Goal: Task Accomplishment & Management: Manage account settings

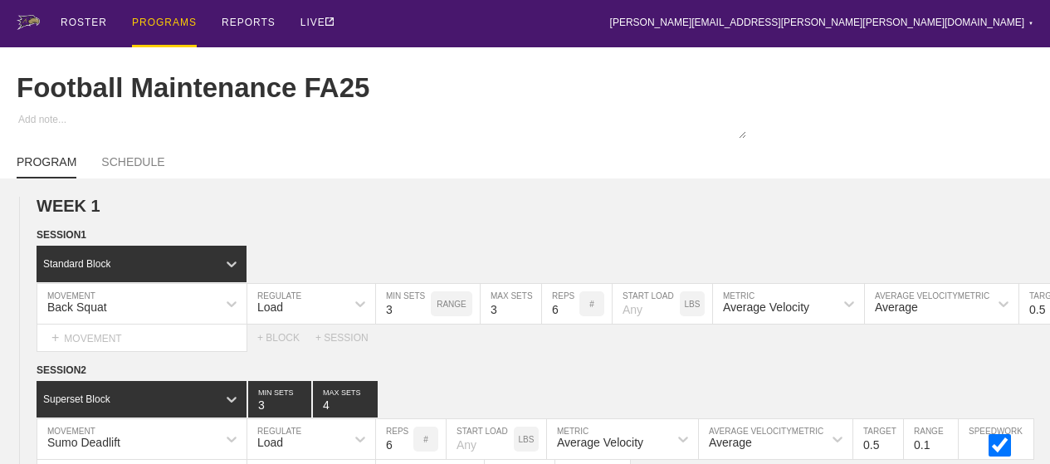
click at [177, 41] on div "PROGRAMS" at bounding box center [164, 23] width 65 height 47
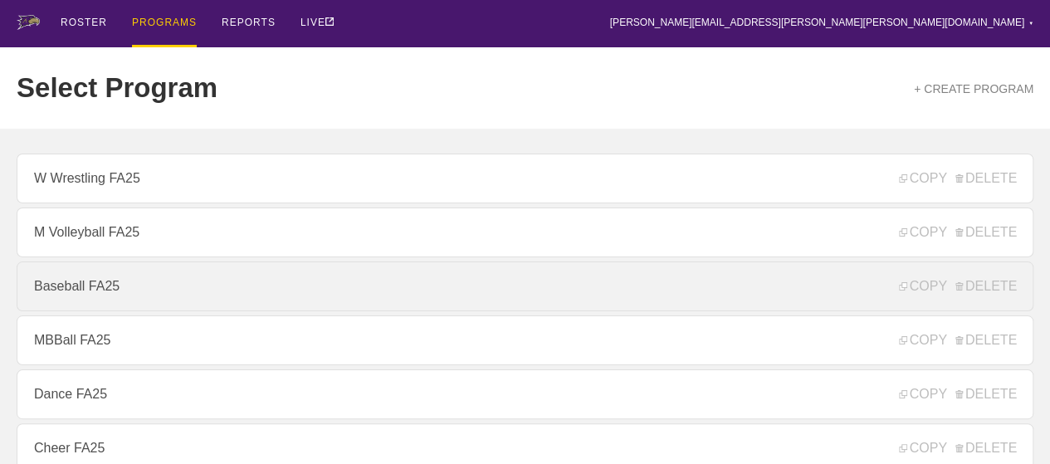
click at [171, 275] on link "Baseball FA25" at bounding box center [525, 286] width 1017 height 50
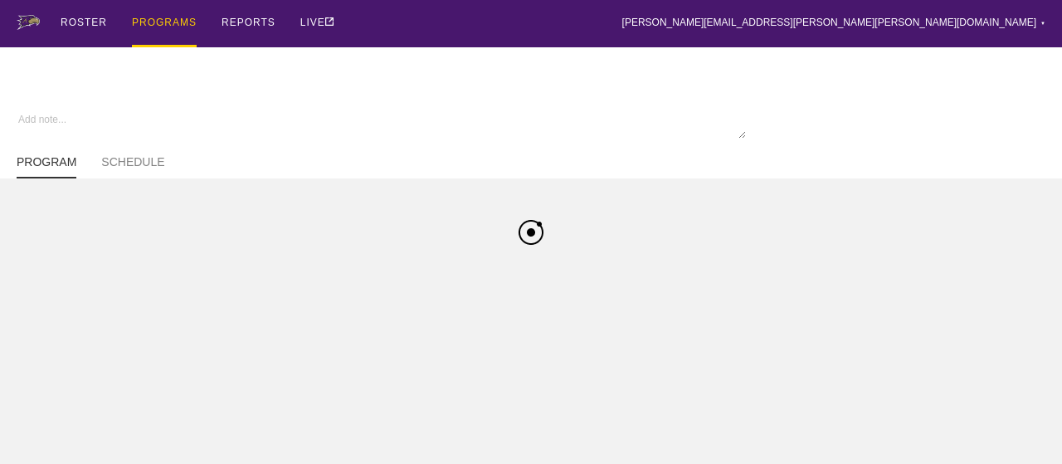
type textarea "x"
type input "Baseball FA25"
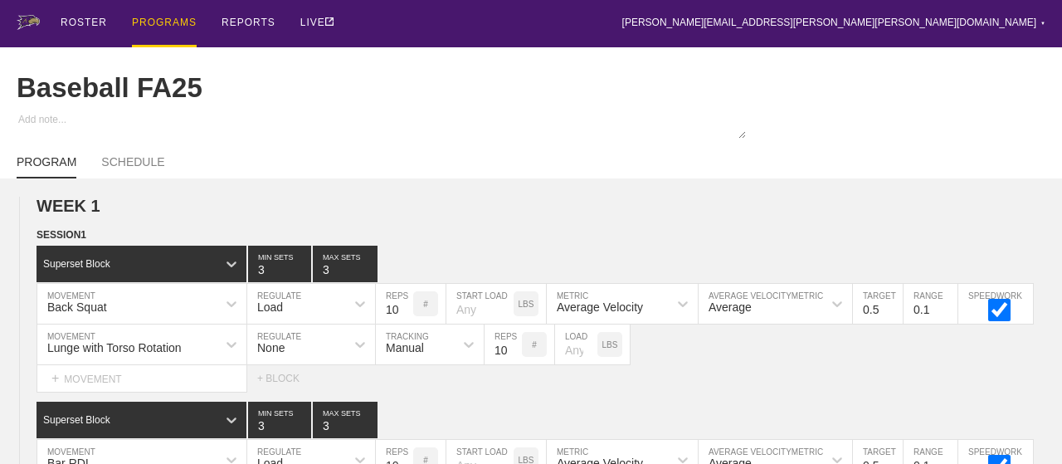
click at [644, 39] on div "ROSTER PROGRAMS REPORTS LIVE [PERSON_NAME][EMAIL_ADDRESS][PERSON_NAME][PERSON_N…" at bounding box center [531, 23] width 1029 height 47
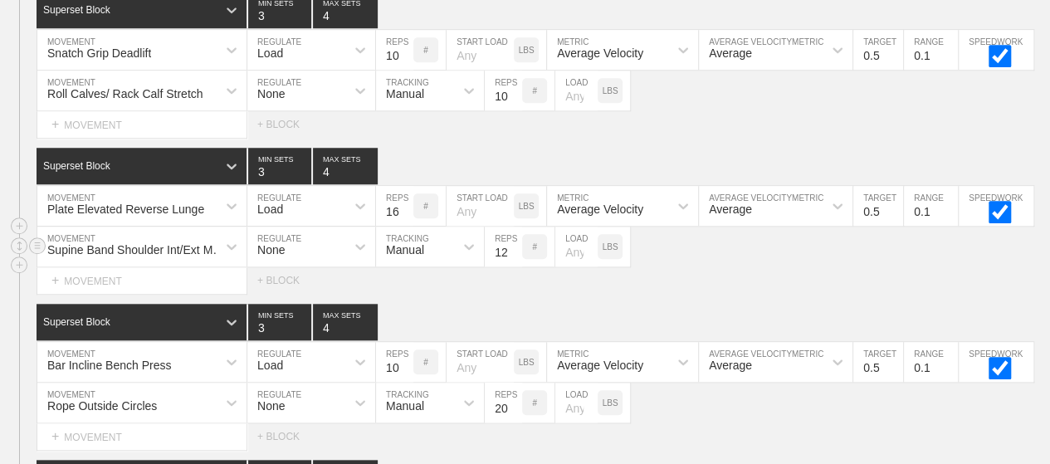
scroll to position [4112, 0]
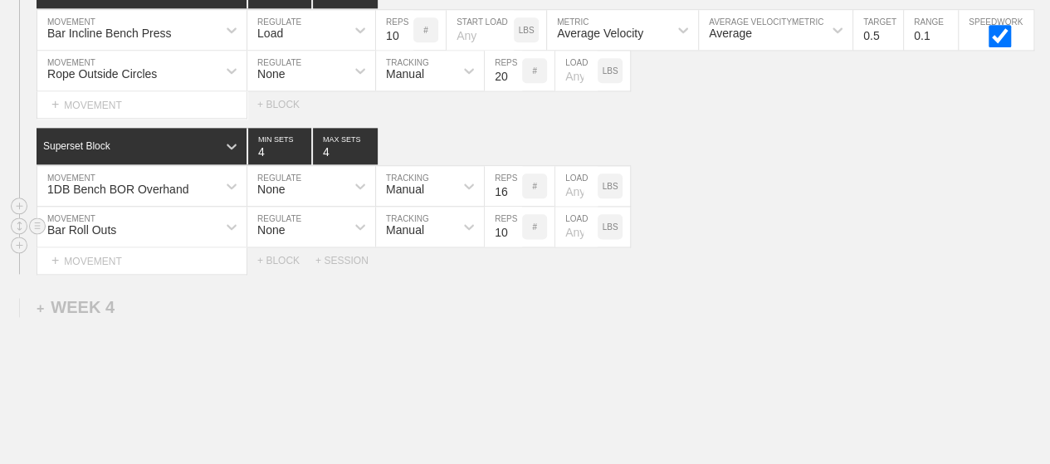
click at [684, 220] on div "Bar Roll Outs MOVEMENT None REGULATE Manual TRACKING 10 REPS # LOAD LBS" at bounding box center [525, 227] width 1050 height 41
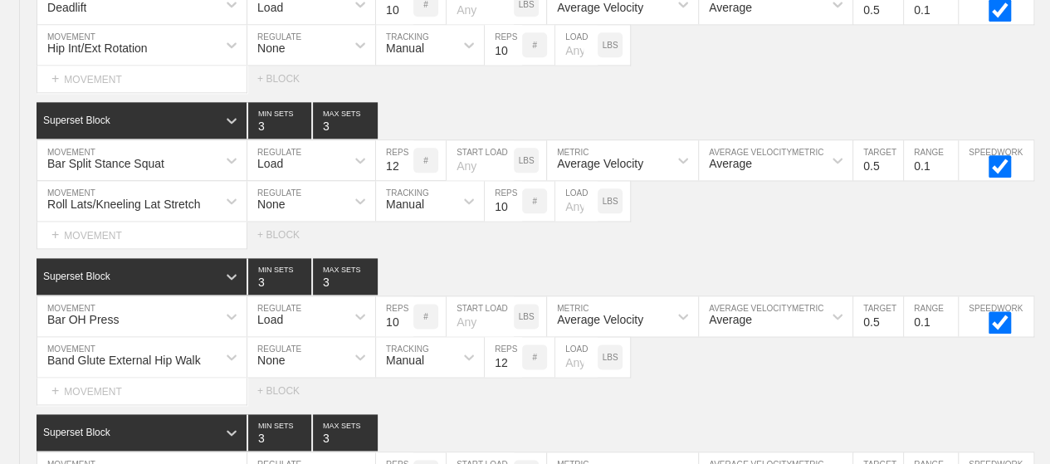
scroll to position [0, 0]
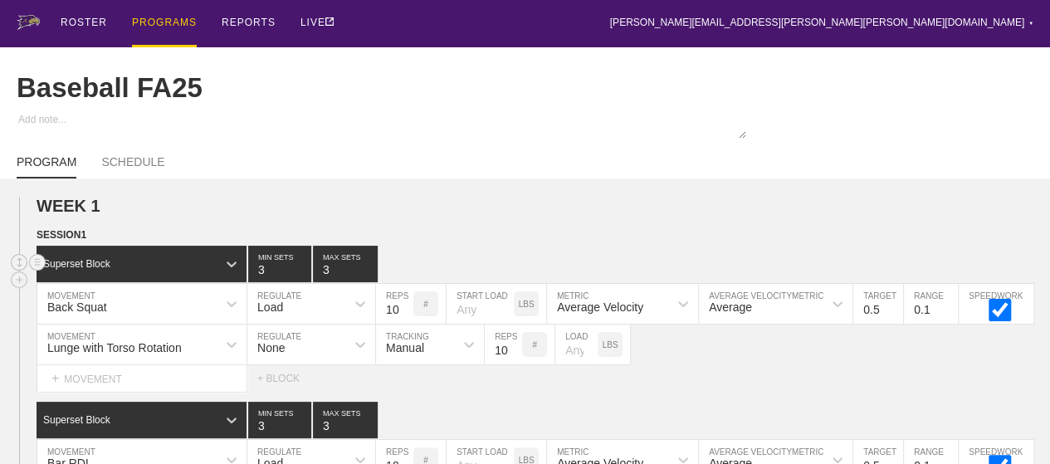
click at [466, 281] on div "Superset Block 3 MIN SETS 3 MAX SETS" at bounding box center [543, 264] width 1013 height 37
click at [141, 16] on div "PROGRAMS" at bounding box center [164, 23] width 65 height 47
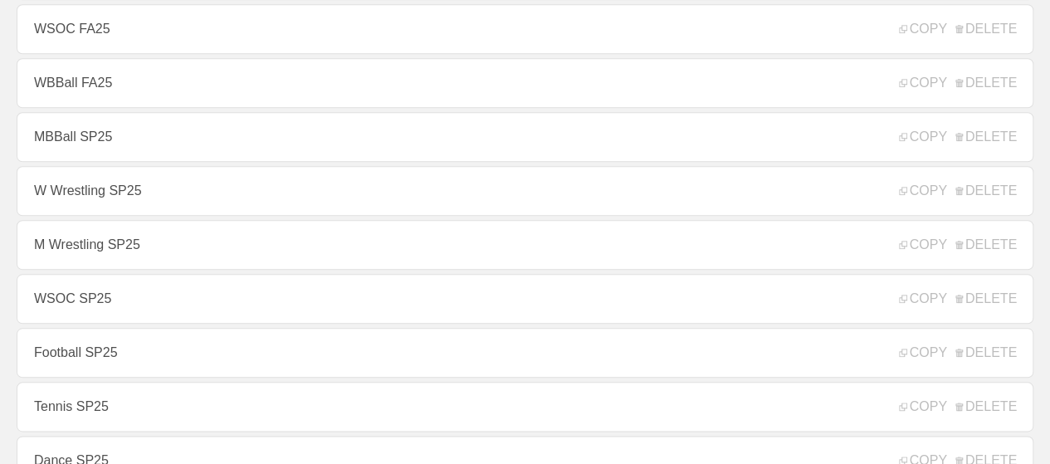
scroll to position [830, 0]
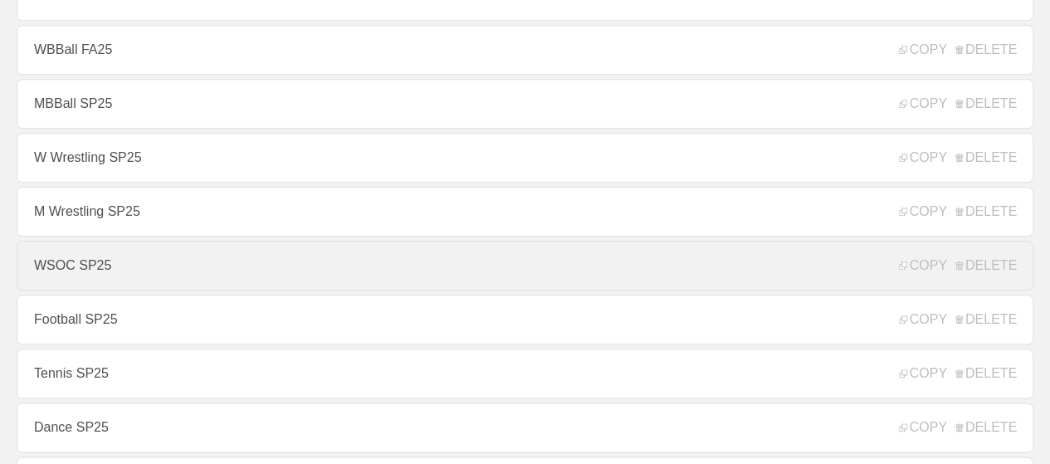
click at [541, 278] on link "WSOC SP25" at bounding box center [525, 266] width 1017 height 50
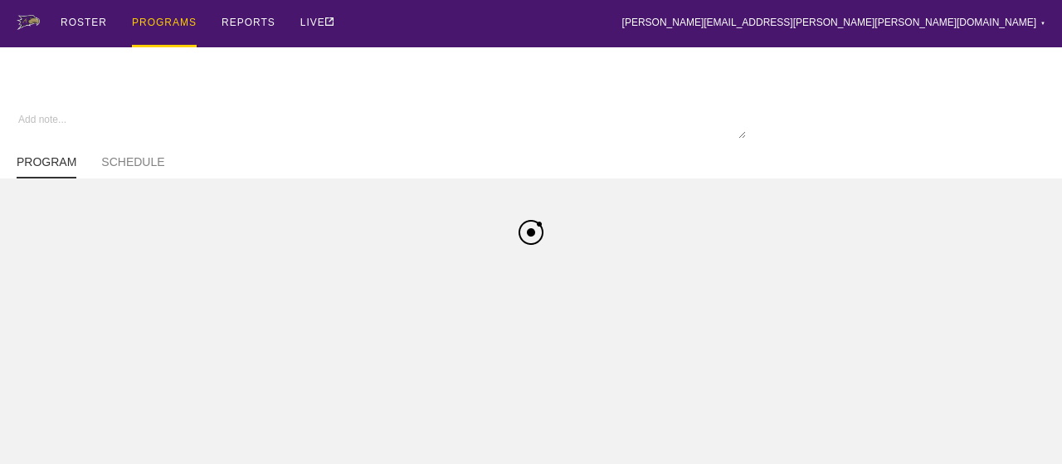
click at [549, 17] on div "ROSTER PROGRAMS REPORTS LIVE [PERSON_NAME][EMAIL_ADDRESS][PERSON_NAME][PERSON_N…" at bounding box center [531, 23] width 1029 height 47
type textarea "x"
type input "WSOC SP25"
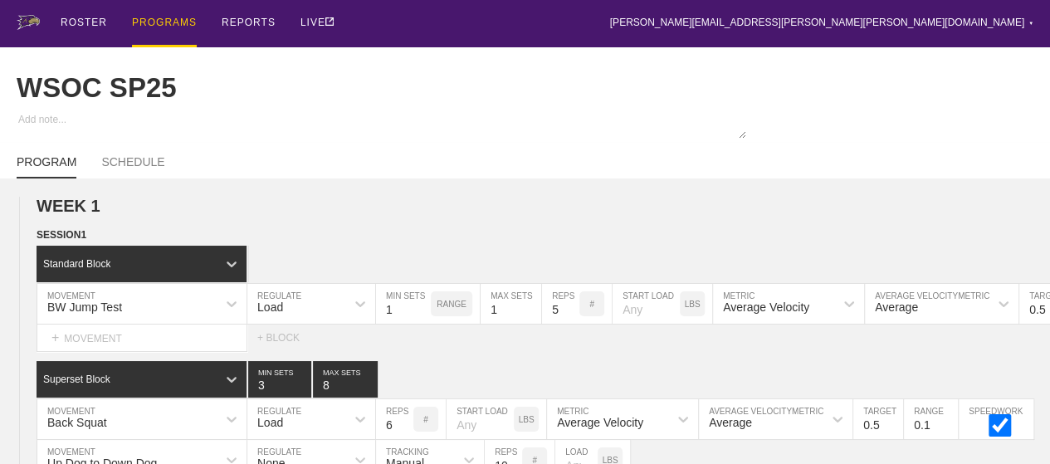
click at [140, 11] on div "PROGRAMS" at bounding box center [164, 23] width 65 height 47
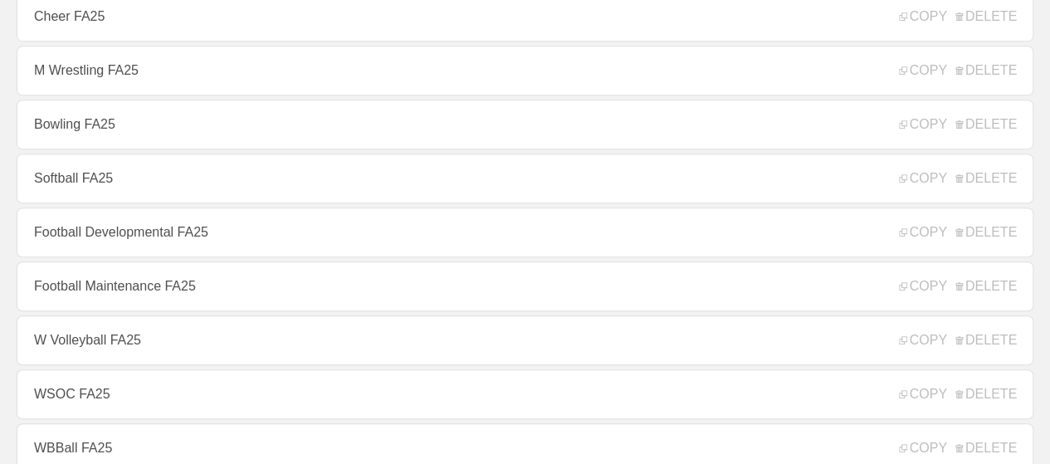
scroll to position [465, 0]
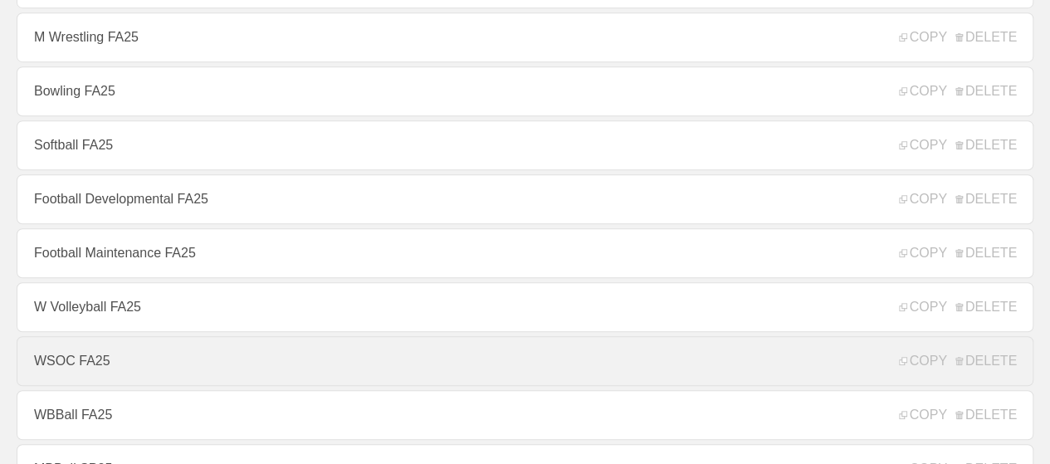
click at [183, 356] on link "WSOC FA25" at bounding box center [525, 361] width 1017 height 50
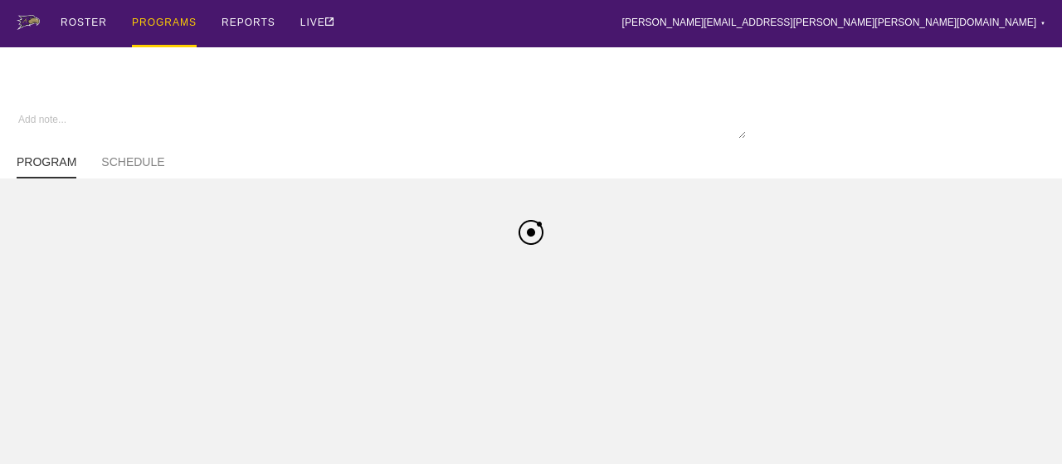
type textarea "x"
type input "WSOC FA25"
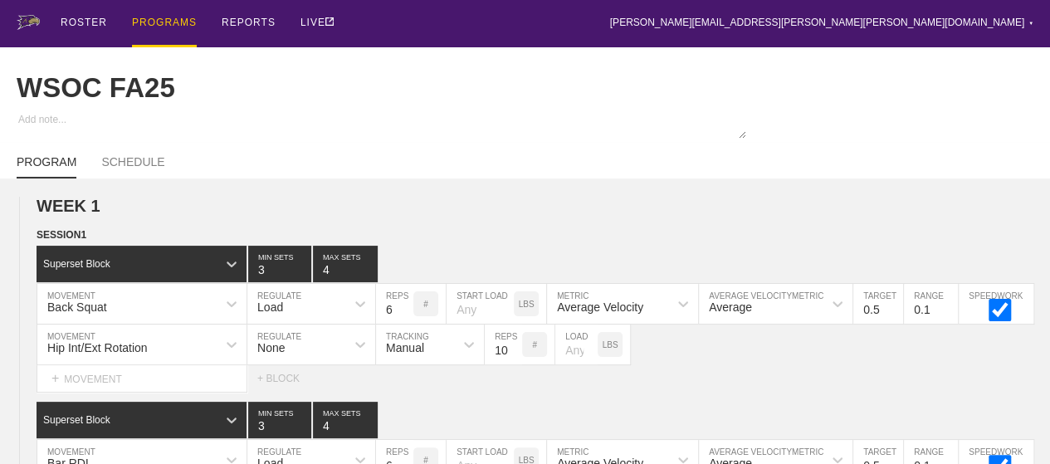
click at [432, 22] on div "ROSTER PROGRAMS REPORTS LIVE [PERSON_NAME][EMAIL_ADDRESS][PERSON_NAME][PERSON_N…" at bounding box center [525, 23] width 1017 height 47
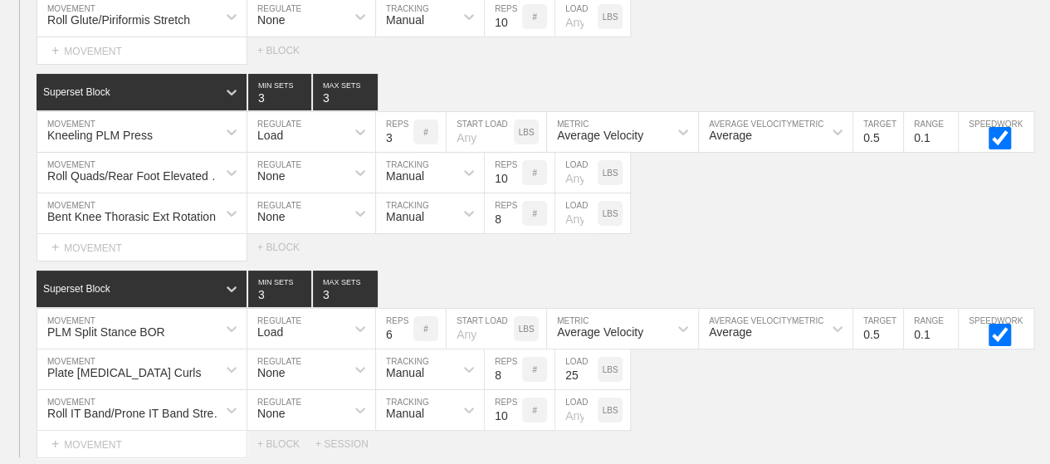
scroll to position [9398, 0]
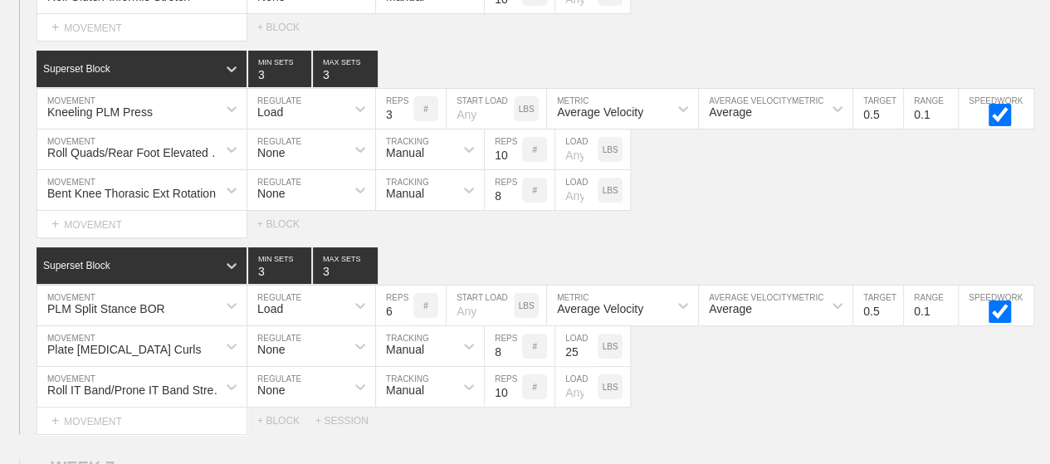
click at [720, 211] on div "Select... MOVEMENT + MOVEMENT + BLOCK" at bounding box center [525, 224] width 1050 height 27
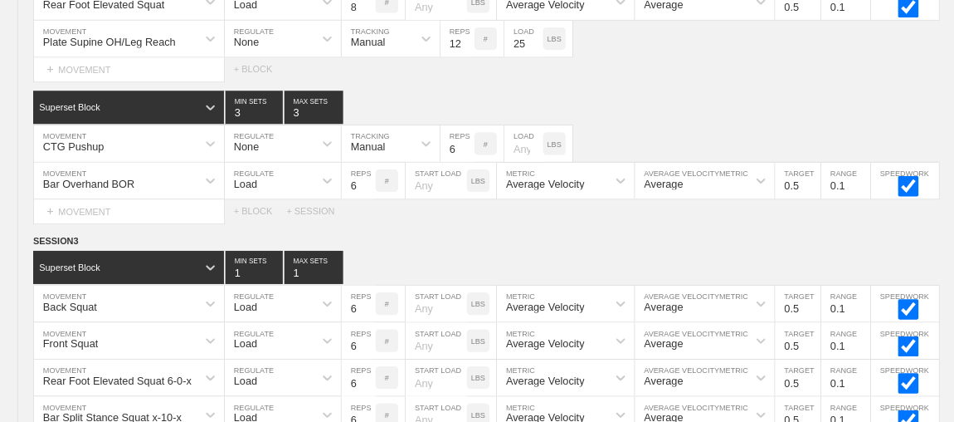
scroll to position [0, 0]
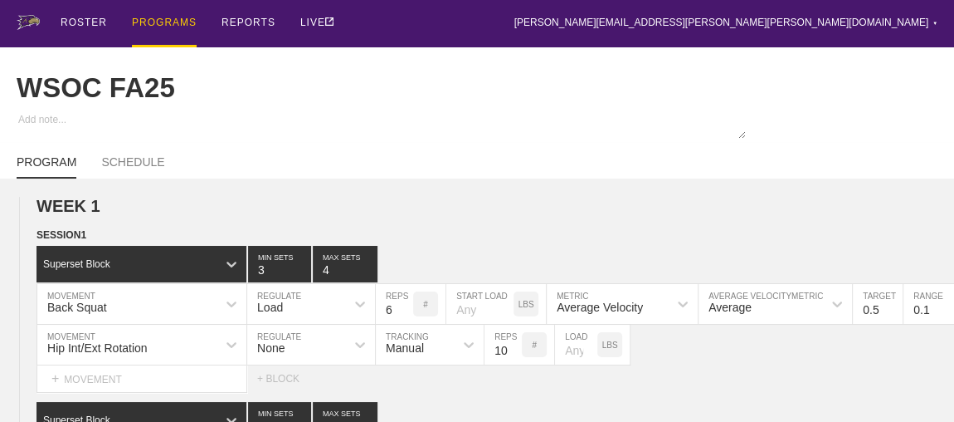
click at [154, 20] on div "PROGRAMS" at bounding box center [164, 23] width 65 height 47
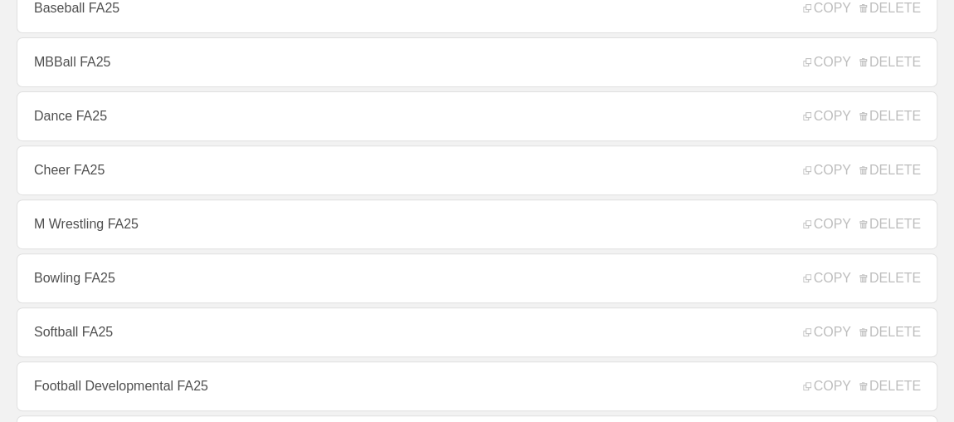
scroll to position [301, 0]
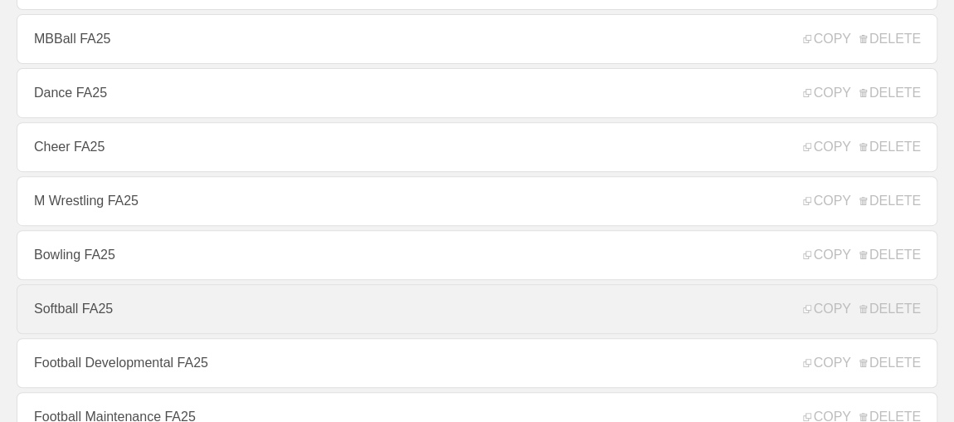
click at [95, 302] on link "Softball FA25" at bounding box center [477, 309] width 921 height 50
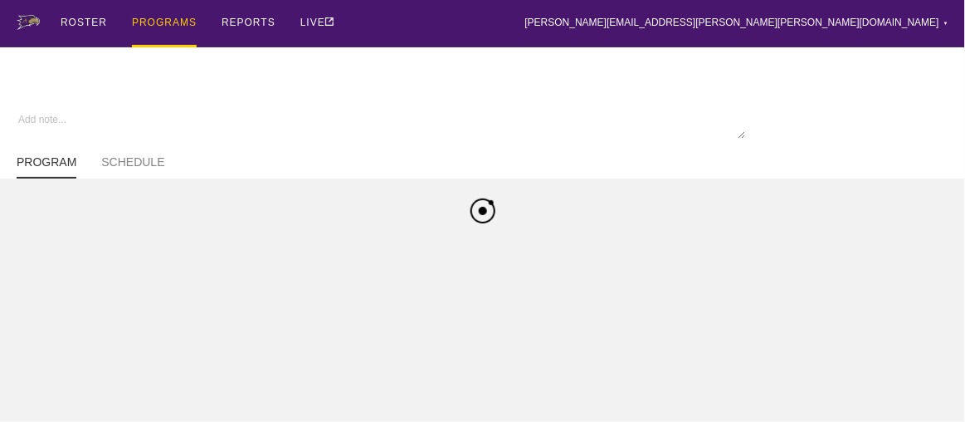
type textarea "x"
type input "Softball FA25"
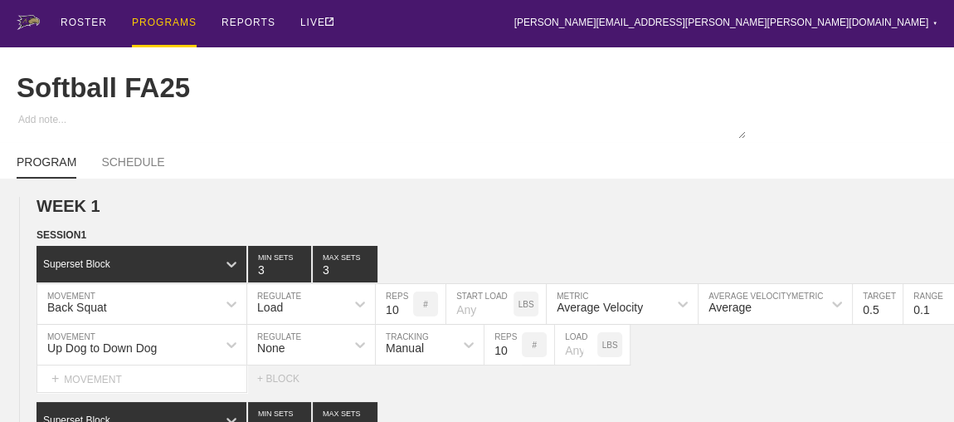
click at [158, 22] on div "PROGRAMS" at bounding box center [164, 23] width 65 height 47
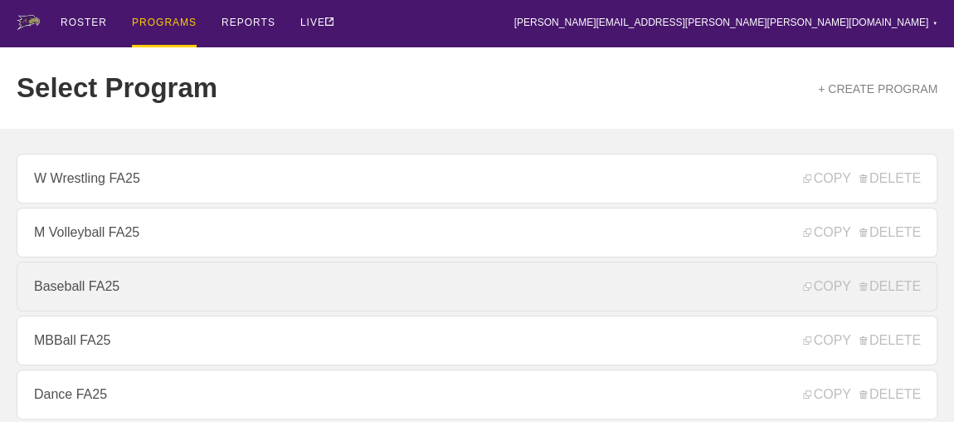
click at [129, 288] on link "Baseball FA25" at bounding box center [477, 286] width 921 height 50
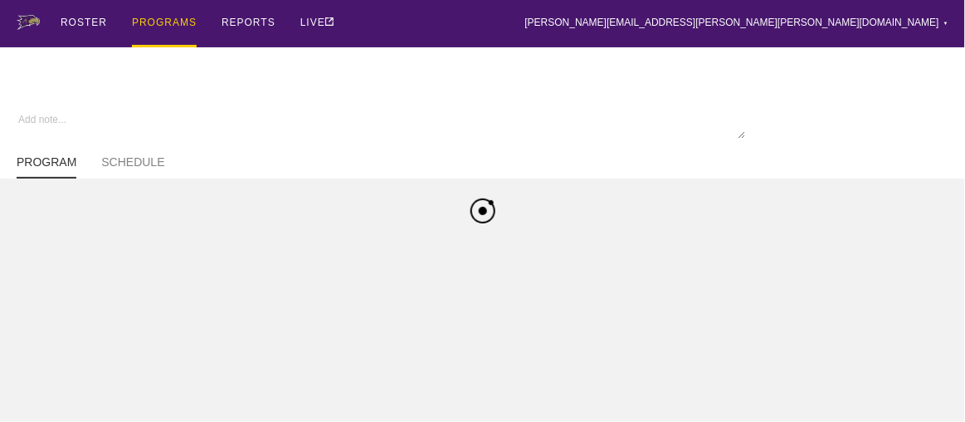
type textarea "x"
type input "Baseball FA25"
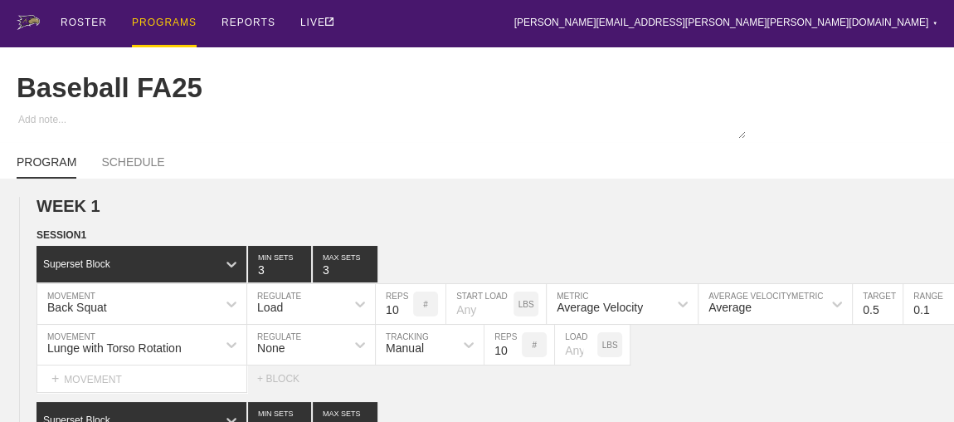
click at [168, 22] on div "PROGRAMS" at bounding box center [164, 23] width 65 height 47
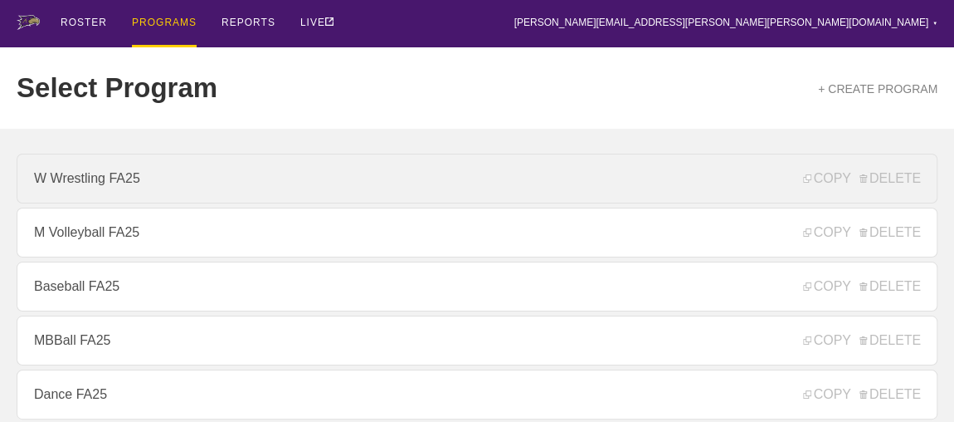
scroll to position [301, 0]
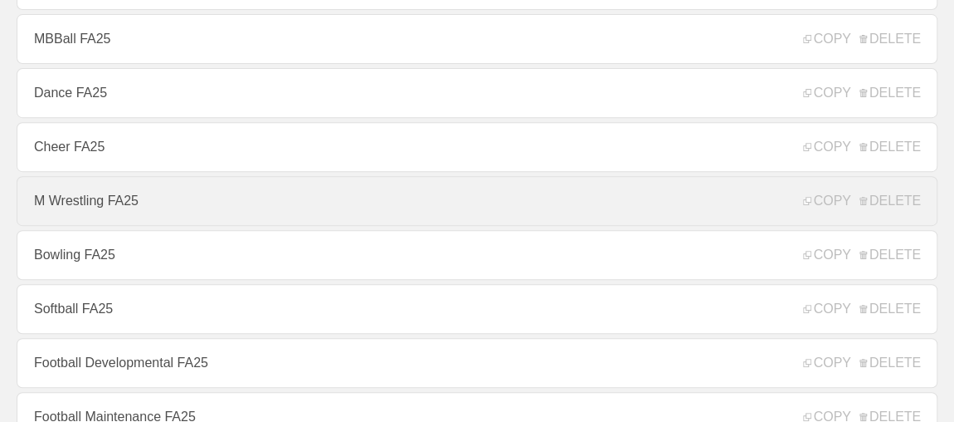
click at [127, 209] on link "M Wrestling FA25" at bounding box center [477, 201] width 921 height 50
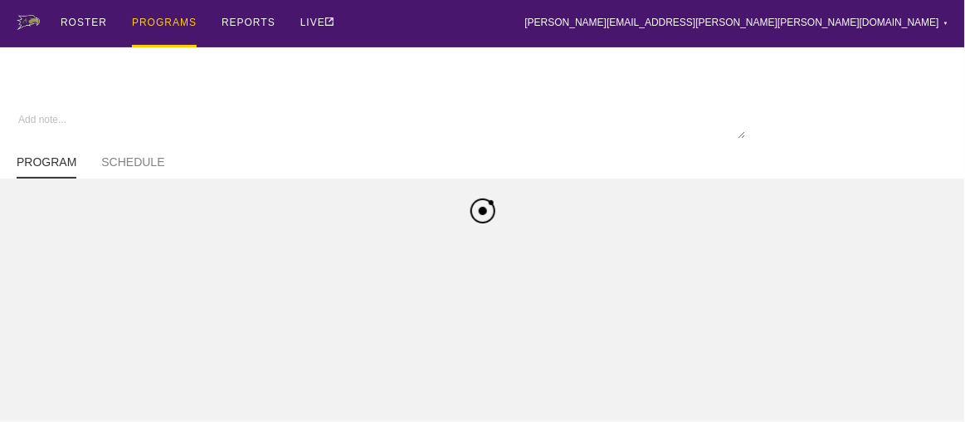
type textarea "x"
type input "M Wrestling FA25"
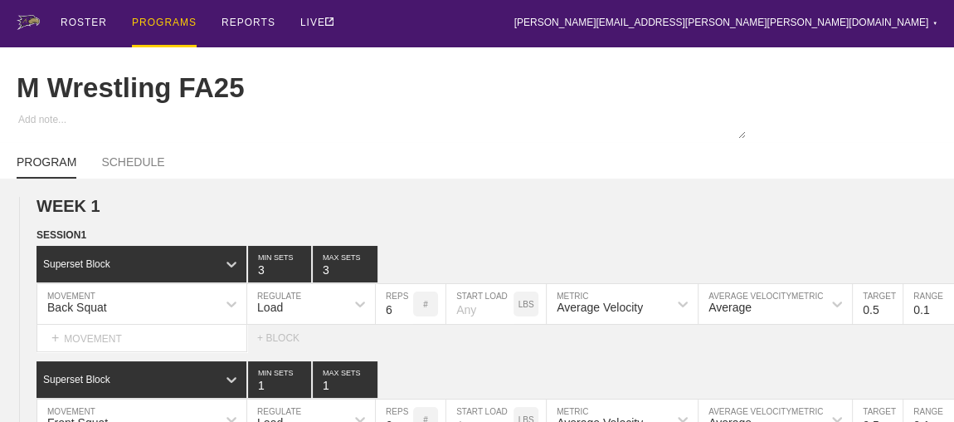
click at [164, 17] on div "PROGRAMS" at bounding box center [164, 23] width 65 height 47
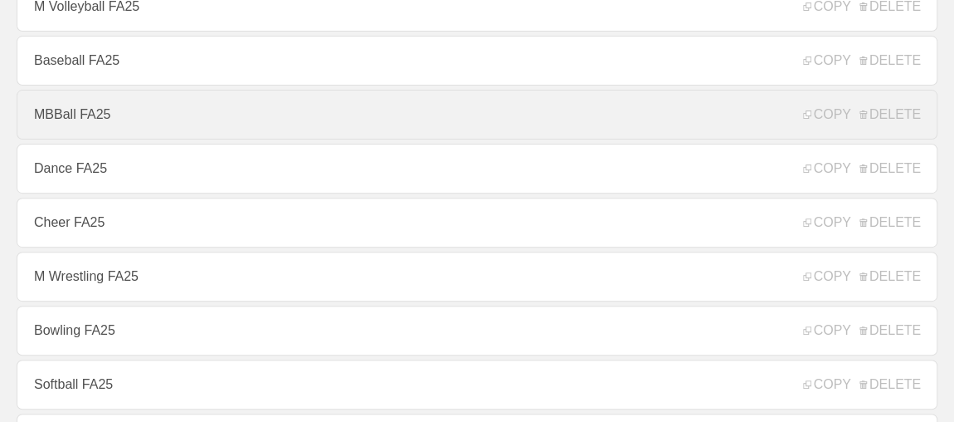
scroll to position [452, 0]
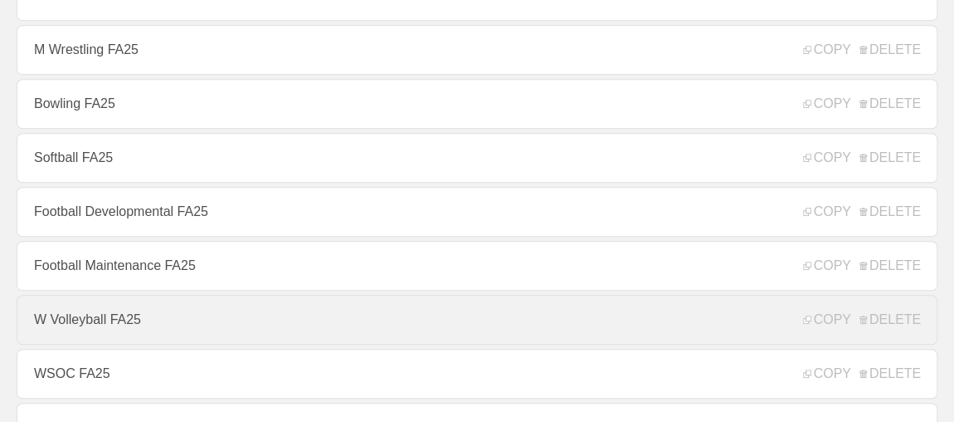
click at [109, 329] on link "W Volleyball FA25" at bounding box center [477, 320] width 921 height 50
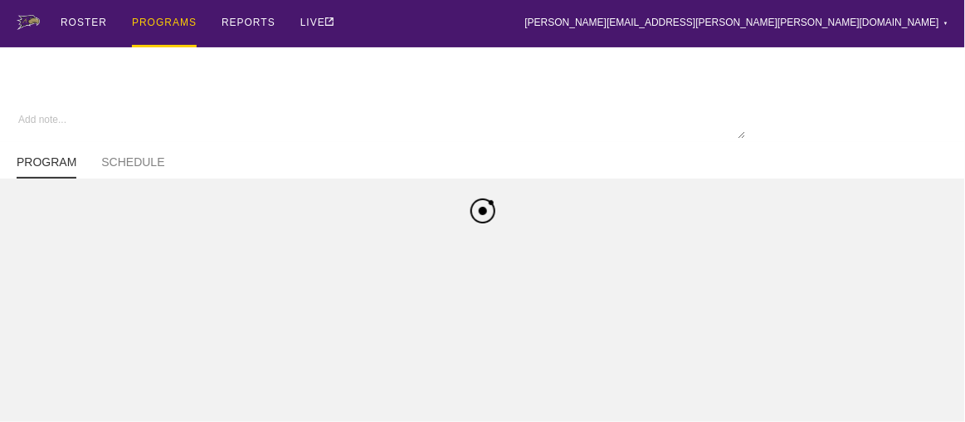
type textarea "x"
type input "W Volleyball FA25"
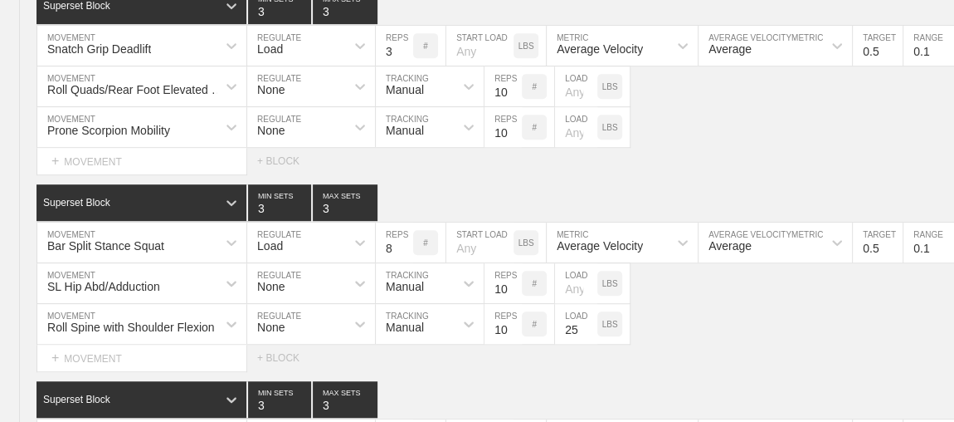
scroll to position [10329, 0]
